Goal: Use online tool/utility: Utilize a website feature to perform a specific function

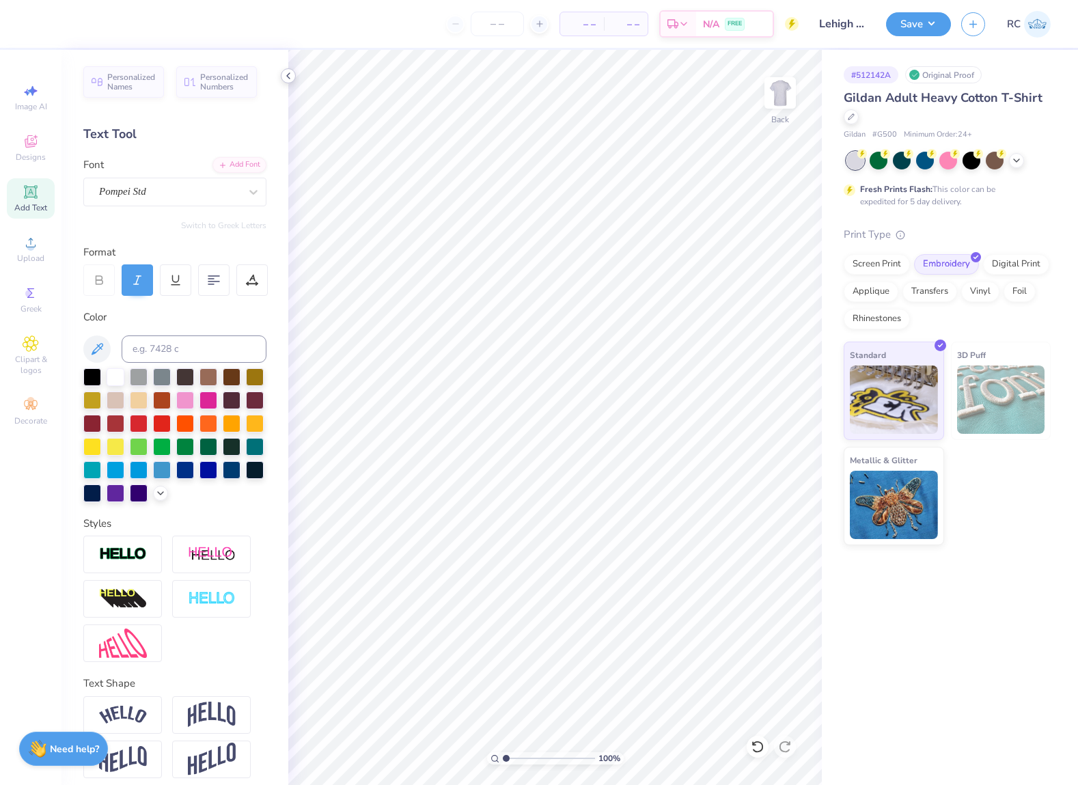
click at [289, 78] on polyline at bounding box center [288, 75] width 3 height 5
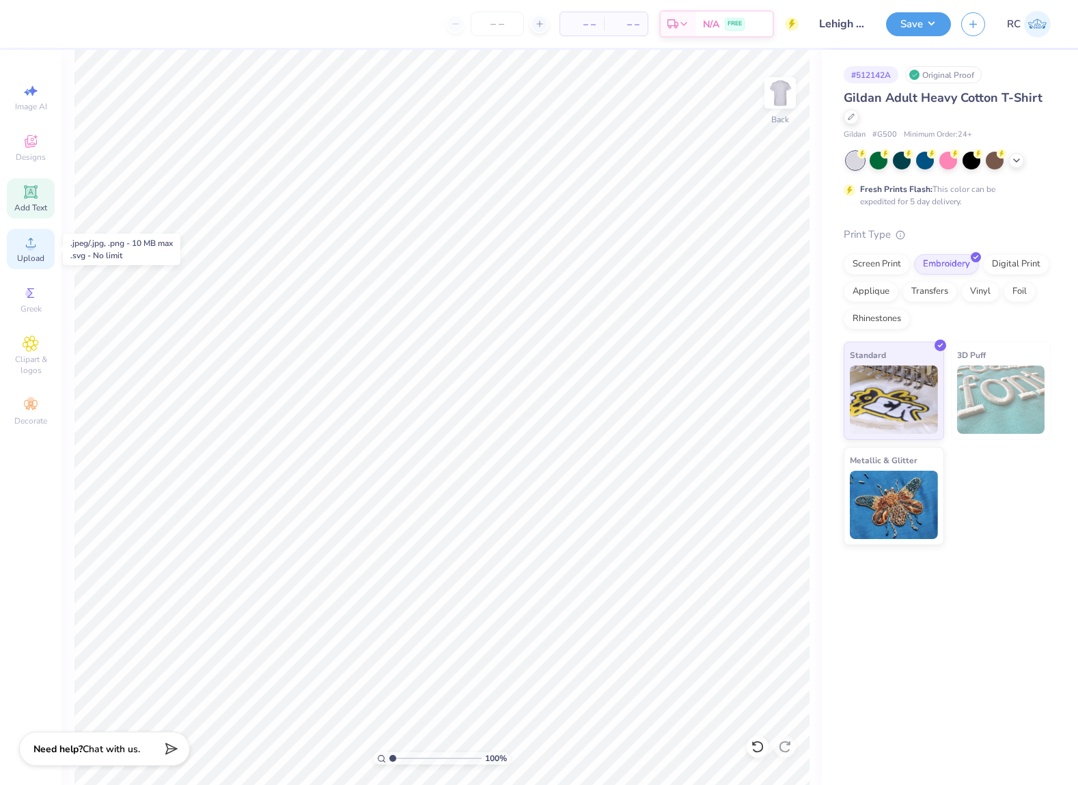
click at [33, 247] on icon at bounding box center [31, 243] width 10 height 10
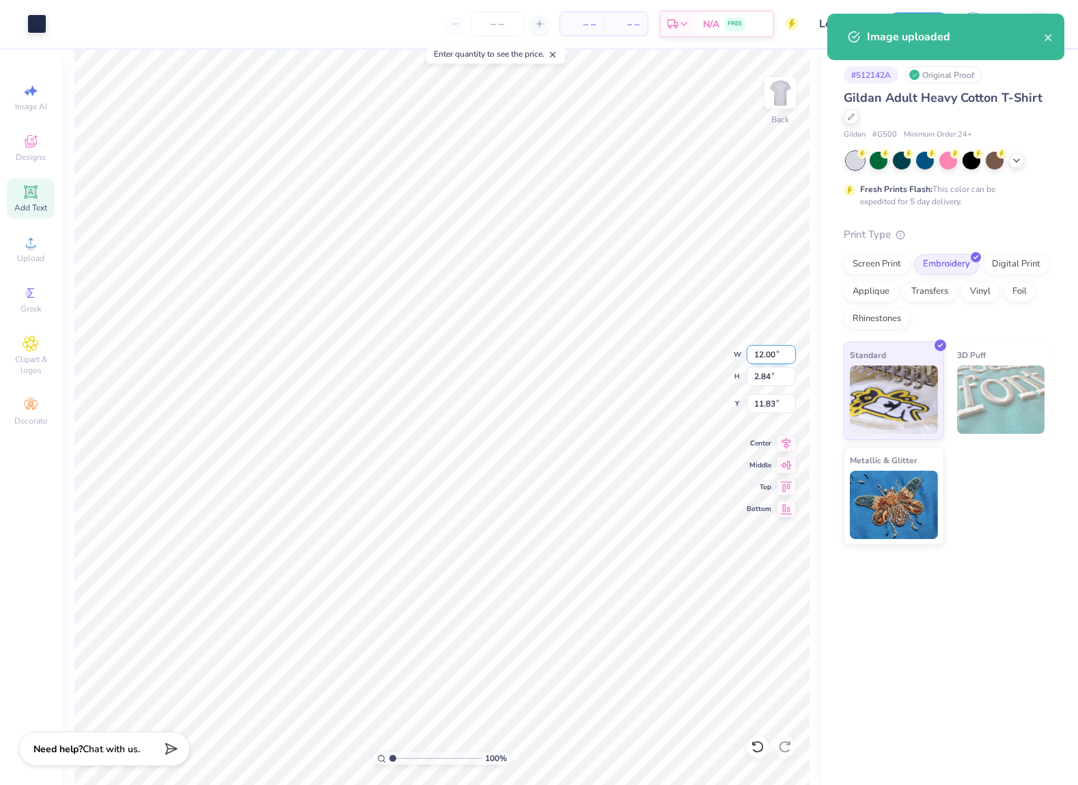
click at [762, 356] on input "12.00" at bounding box center [771, 354] width 49 height 19
type input "9.00"
type input "2.13"
click at [774, 408] on input "12.19" at bounding box center [771, 403] width 49 height 19
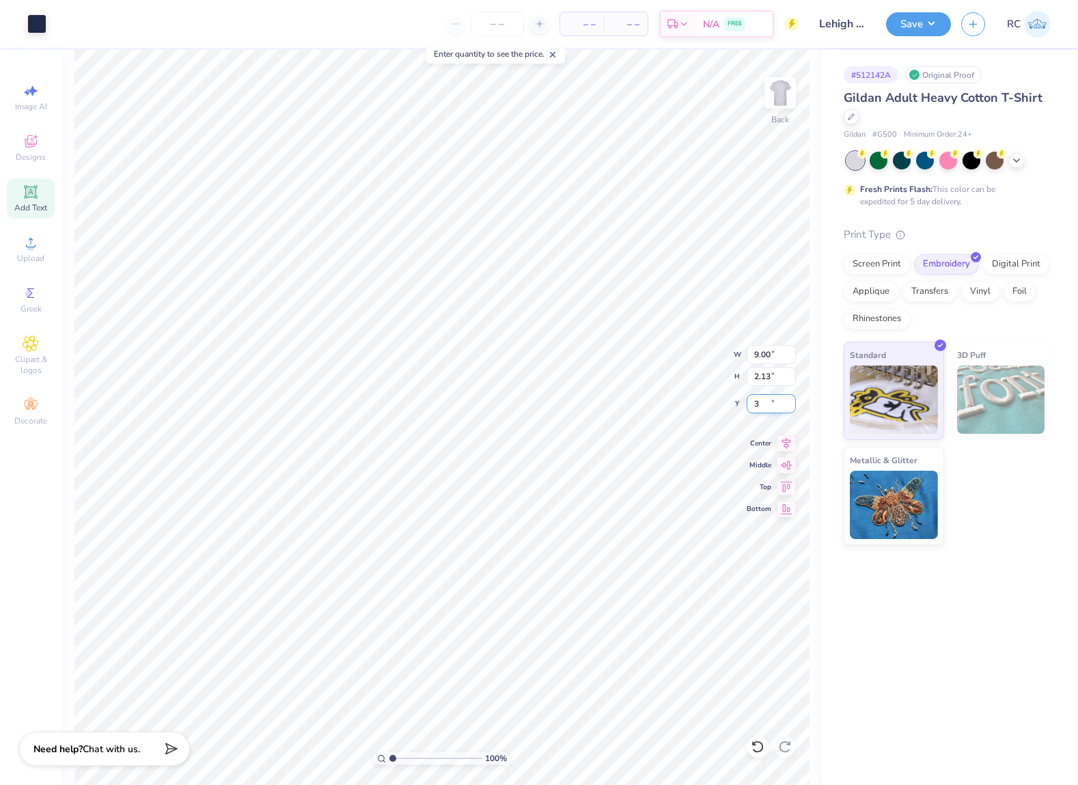
type input "3.00"
click at [917, 25] on button "Save" at bounding box center [918, 22] width 65 height 24
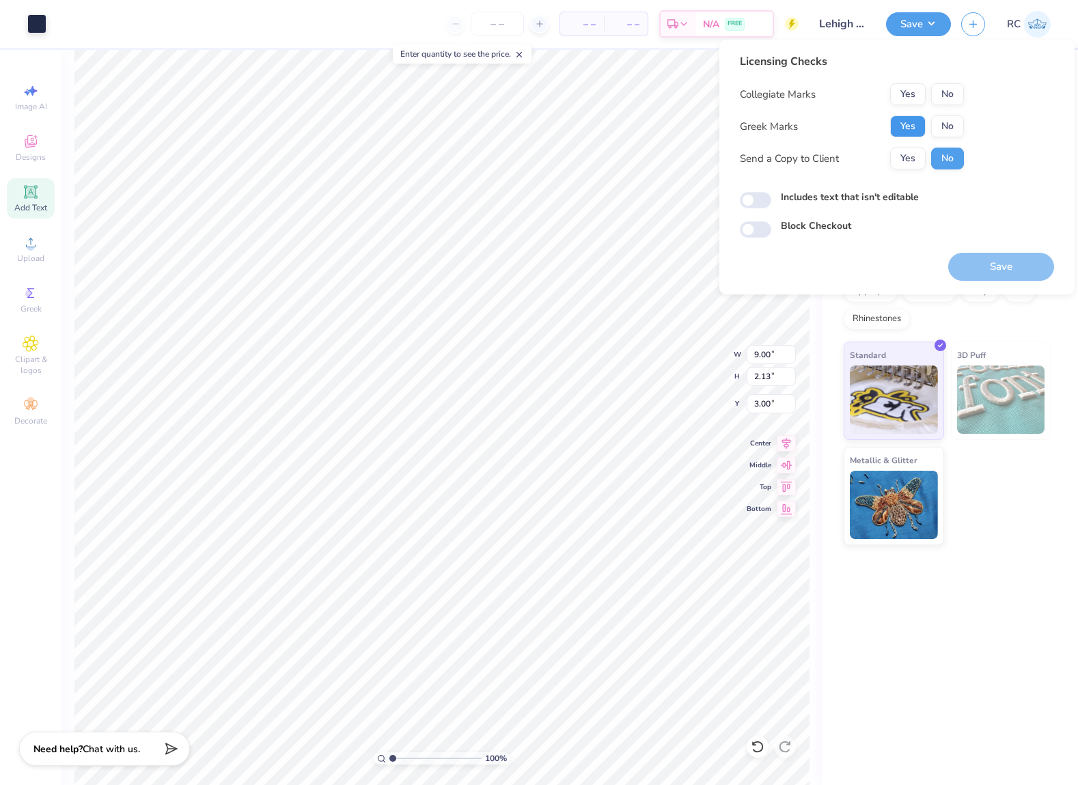
click at [904, 127] on button "Yes" at bounding box center [908, 126] width 36 height 22
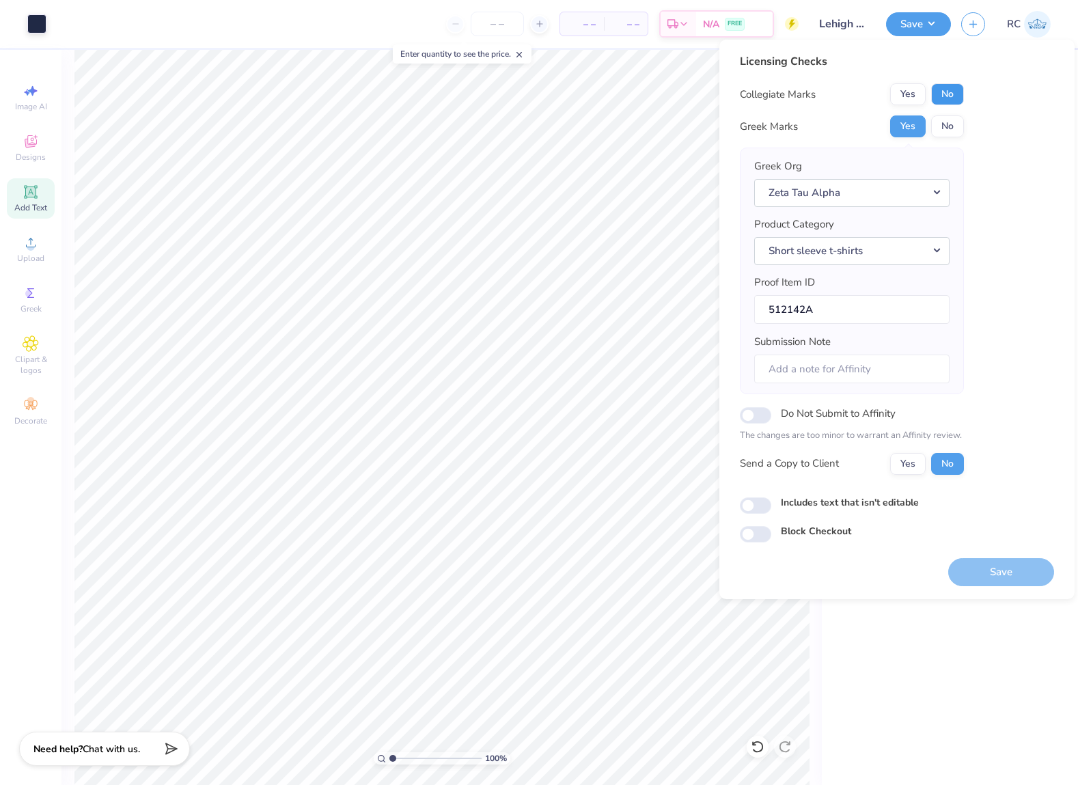
click at [947, 96] on button "No" at bounding box center [947, 94] width 33 height 22
click at [910, 463] on button "Yes" at bounding box center [908, 464] width 36 height 22
click at [765, 506] on input "Includes text that isn't editable" at bounding box center [755, 505] width 31 height 16
checkbox input "true"
click at [997, 575] on button "Save" at bounding box center [1001, 572] width 106 height 28
